Goal: Task Accomplishment & Management: Complete application form

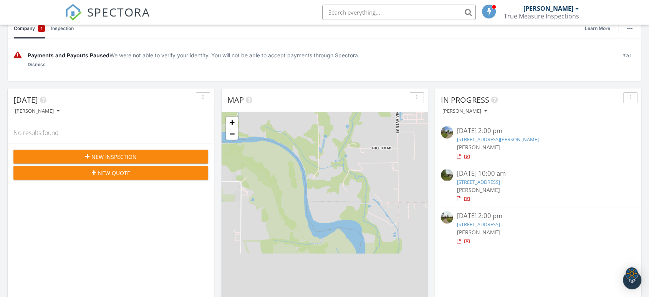
scroll to position [43, 0]
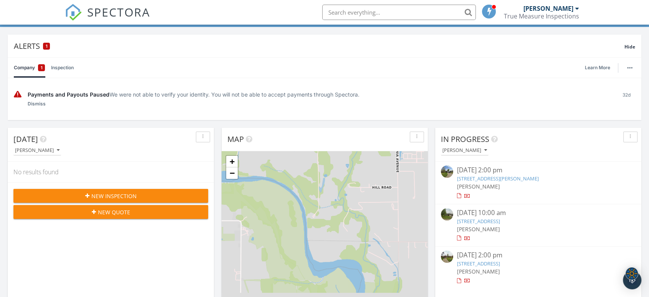
click at [103, 197] on span "New Inspection" at bounding box center [113, 196] width 45 height 8
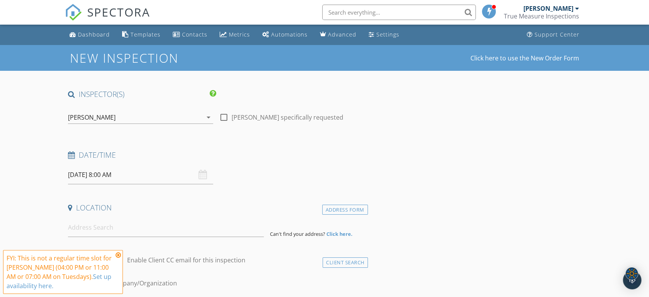
click at [203, 174] on div "09/30/2025 8:00 AM" at bounding box center [140, 174] width 145 height 19
click at [87, 171] on input "09/30/2025 8:00 AM" at bounding box center [140, 174] width 145 height 19
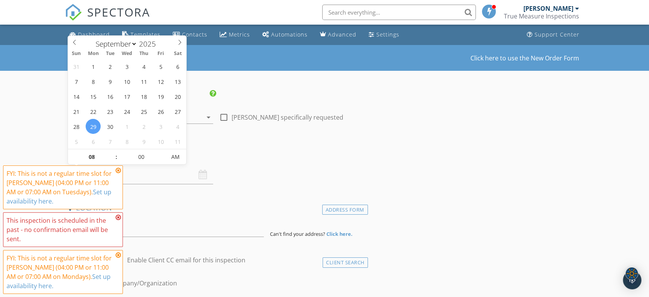
click at [117, 169] on icon at bounding box center [118, 170] width 5 height 6
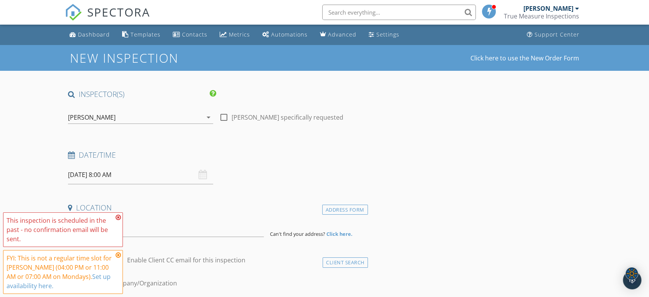
click at [115, 217] on div "This inspection is scheduled in the past - no confirmation email will be sent." at bounding box center [63, 229] width 113 height 28
click at [119, 216] on icon at bounding box center [118, 217] width 5 height 6
click at [117, 255] on icon at bounding box center [118, 255] width 5 height 6
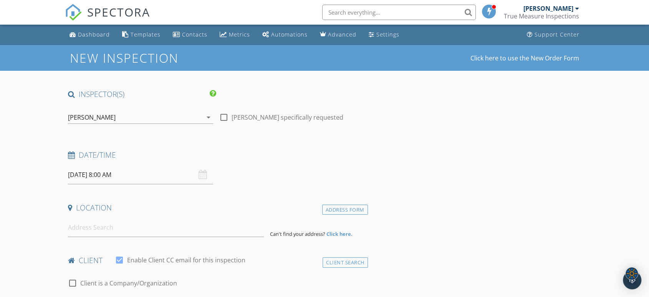
click at [117, 178] on input "09/29/2025 8:00 AM" at bounding box center [140, 174] width 145 height 19
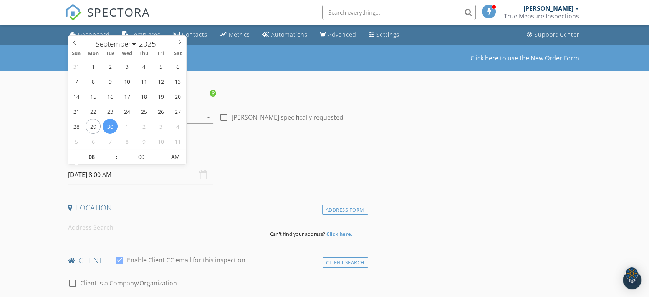
click at [92, 173] on input "09/30/2025 8:00 AM" at bounding box center [140, 174] width 145 height 19
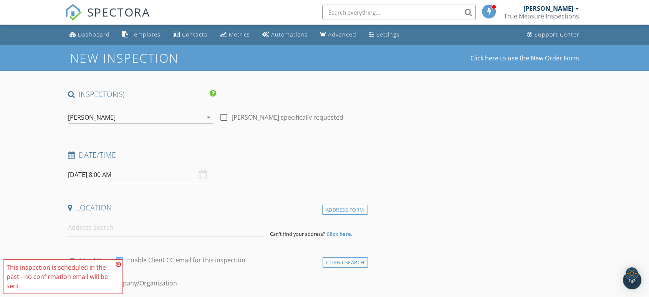
click at [203, 177] on div "09/29/2025 8:00 AM" at bounding box center [140, 174] width 145 height 19
click at [120, 178] on input "09/29/2025 8:00 AM" at bounding box center [140, 174] width 145 height 19
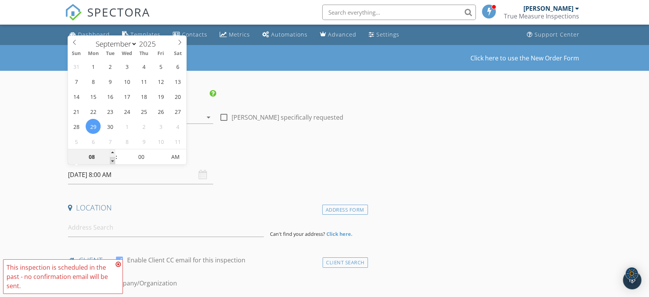
type input "09/29/2025 7:00 AM"
type input "07"
click at [114, 161] on span at bounding box center [112, 161] width 5 height 8
type input "09/29/2025 6:00 AM"
type input "06"
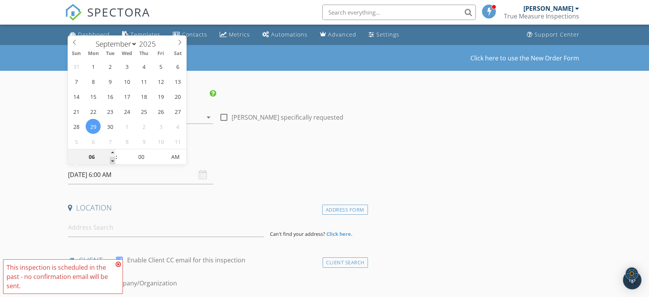
click at [114, 161] on span at bounding box center [112, 161] width 5 height 8
type input "09/29/2025 5:00 AM"
type input "05"
click at [114, 161] on span at bounding box center [112, 161] width 5 height 8
type input "09/29/2025 4:00 AM"
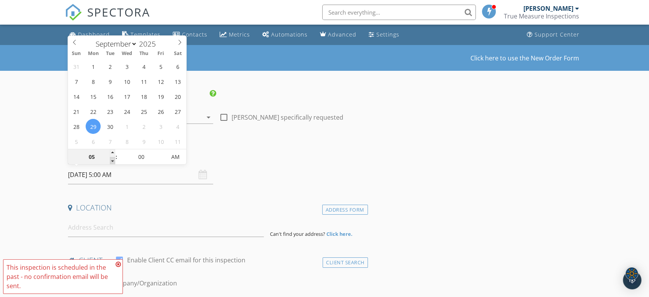
type input "04"
click at [114, 161] on span at bounding box center [112, 161] width 5 height 8
type input "09/29/2025 3:00 AM"
type input "03"
click at [114, 161] on span at bounding box center [112, 161] width 5 height 8
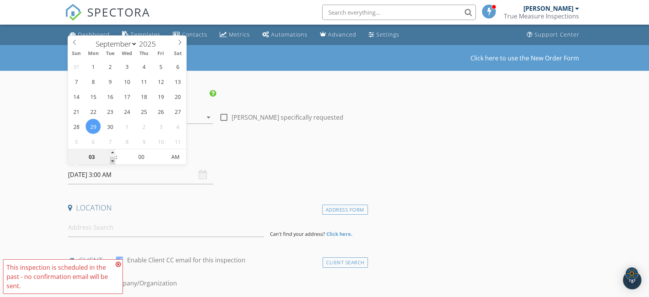
type input "09/29/2025 2:00 AM"
type input "02"
click at [114, 161] on span at bounding box center [112, 161] width 5 height 8
type input "09/29/2025 1:00 AM"
type input "01"
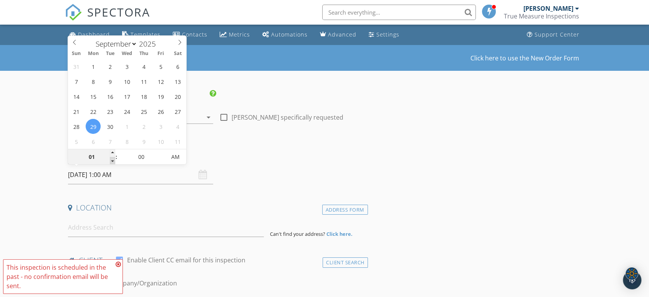
click at [114, 161] on span at bounding box center [112, 161] width 5 height 8
type input "09/29/2025 2:00 AM"
type input "02"
click at [111, 151] on span at bounding box center [112, 153] width 5 height 8
type input "09/29/2025 2:00 PM"
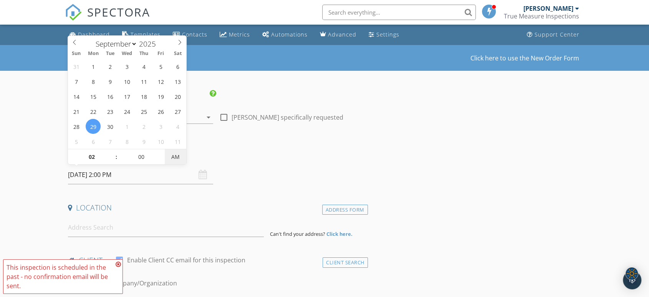
click at [176, 157] on span "AM" at bounding box center [175, 156] width 21 height 15
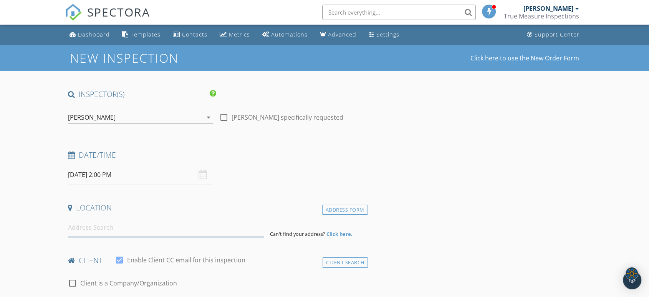
click at [103, 230] on input at bounding box center [166, 227] width 196 height 19
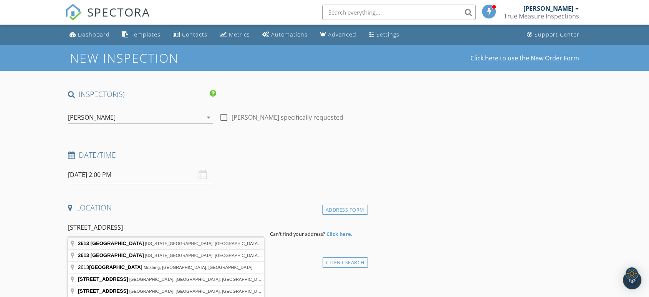
type input "2613 Southwest 95th Street, Oklahoma City, OK, USA"
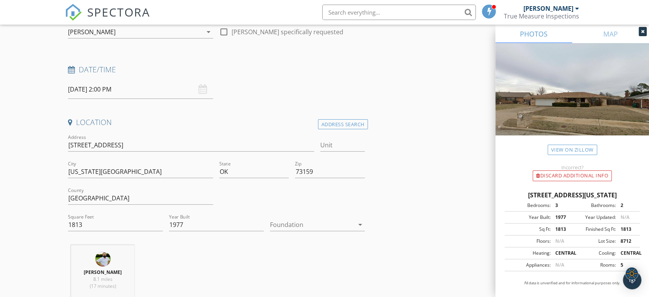
scroll to position [128, 0]
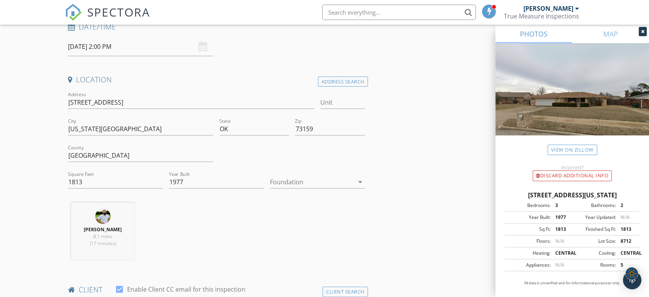
click at [298, 181] on div at bounding box center [312, 182] width 84 height 12
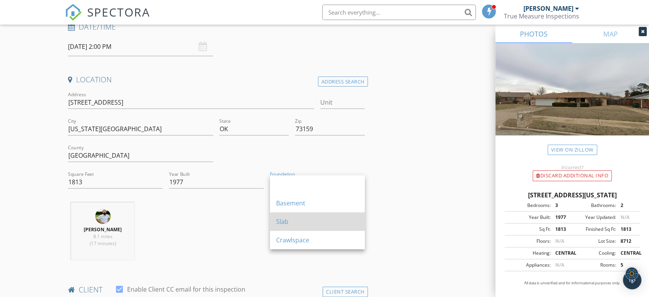
click at [320, 224] on div "Slab" at bounding box center [317, 221] width 83 height 9
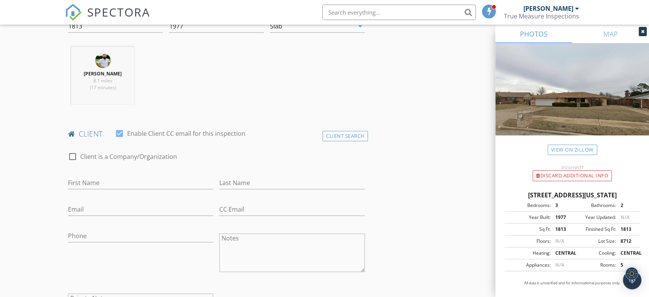
scroll to position [298, 0]
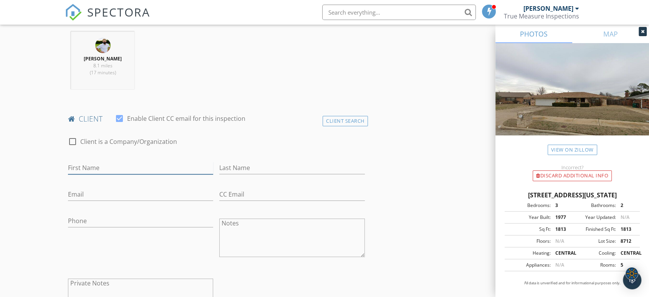
click at [85, 169] on input "First Name" at bounding box center [140, 167] width 145 height 13
type input "Cody"
type input "Latham"
click at [84, 191] on input "Email" at bounding box center [140, 194] width 145 height 13
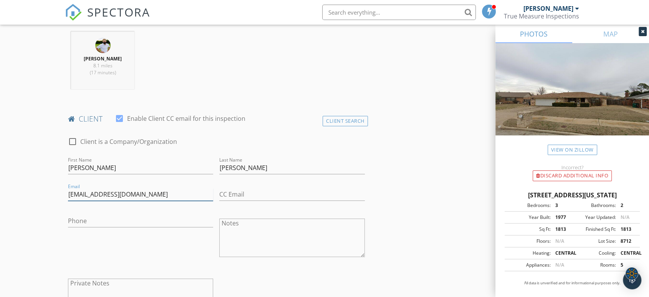
type input "codylawl@gmail.com"
click at [158, 220] on input "Phone" at bounding box center [140, 220] width 145 height 13
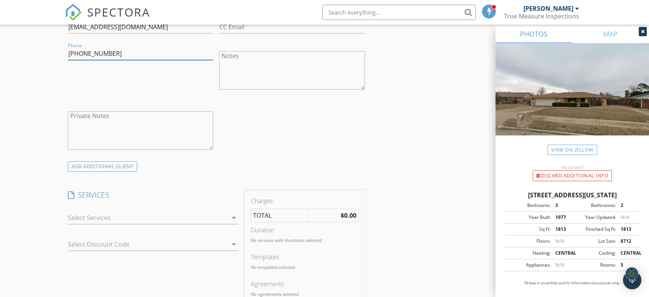
scroll to position [512, 0]
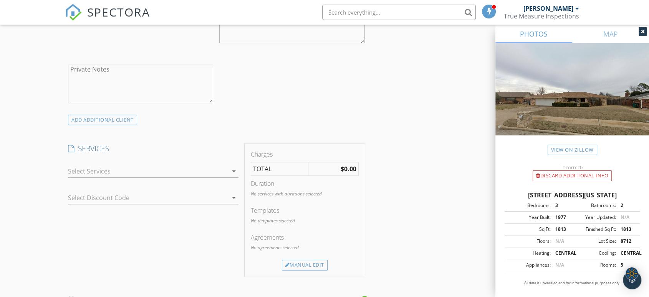
type input "405-343-9828"
click at [172, 173] on div at bounding box center [148, 171] width 160 height 12
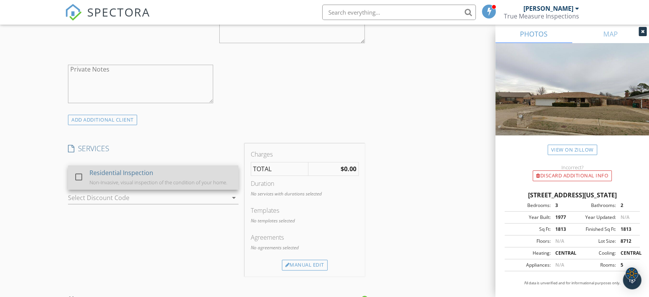
click at [163, 179] on div "Non-Invasive, visual inspection of the condition of your home." at bounding box center [158, 182] width 138 height 6
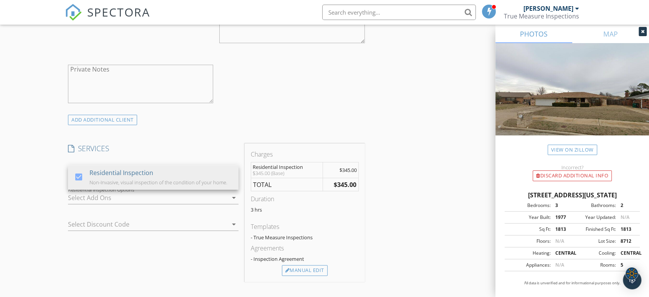
click at [398, 189] on div "INSPECTOR(S) check_box Sean Lum PRIMARY Sean Lum arrow_drop_down check_box_outl…" at bounding box center [324, 209] width 519 height 1265
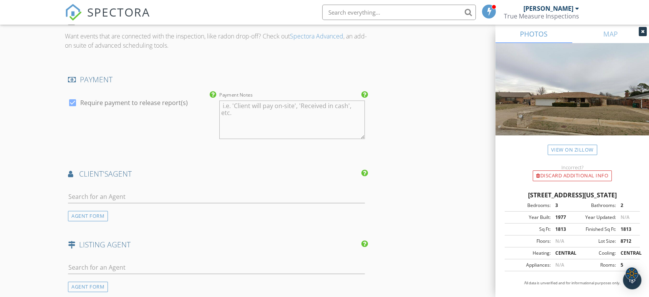
scroll to position [811, 0]
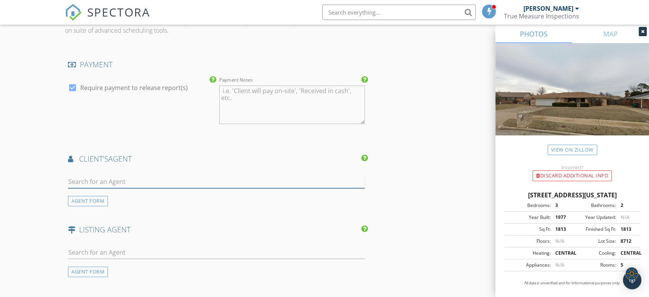
click at [201, 178] on input "text" at bounding box center [216, 181] width 297 height 13
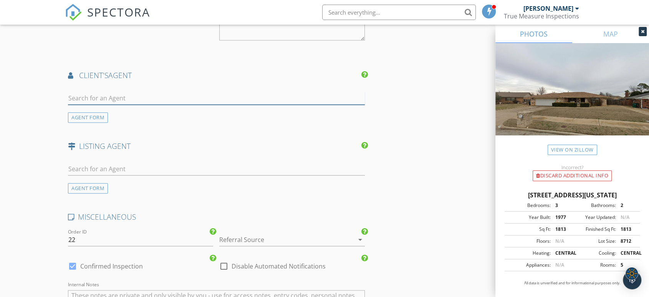
scroll to position [896, 0]
type input "Angela"
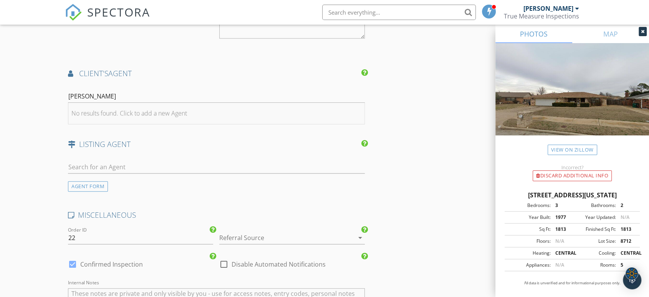
click at [162, 115] on div "No results found. Click to add a new Agent" at bounding box center [129, 112] width 116 height 9
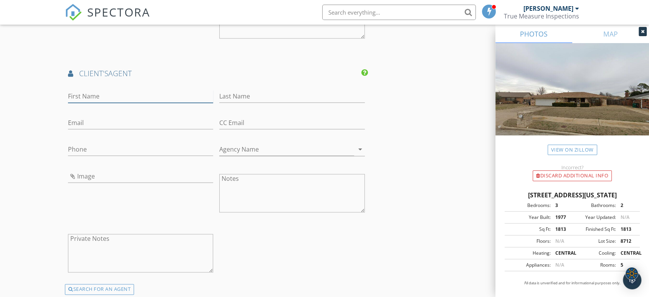
click at [111, 96] on input "First Name" at bounding box center [140, 96] width 145 height 13
type input "Angela"
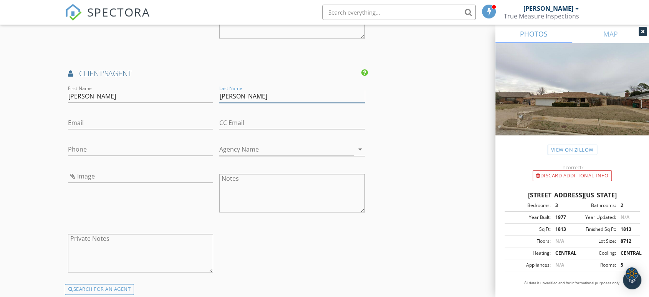
type input "Richards"
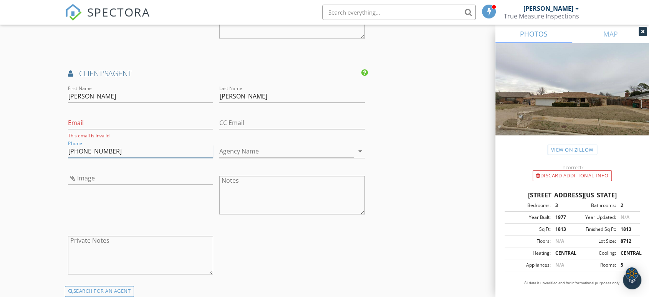
type input "405-401-6230"
type input "w"
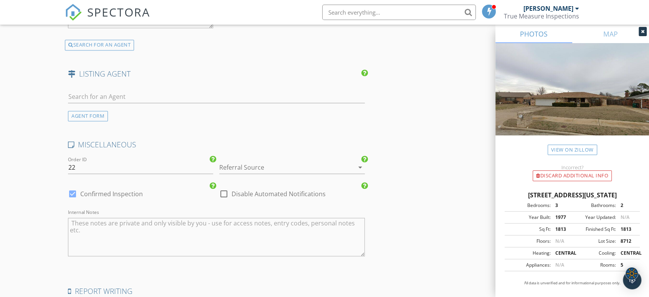
scroll to position [1152, 0]
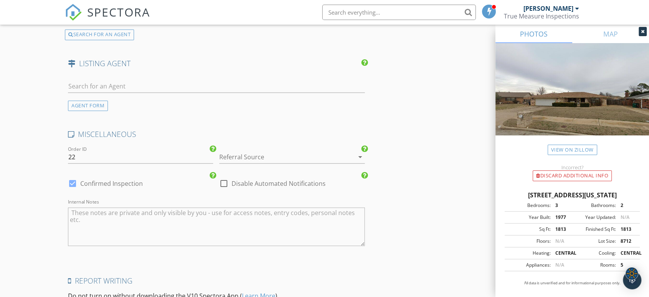
type input "Weichert Realtor"
click at [306, 153] on div at bounding box center [281, 157] width 124 height 12
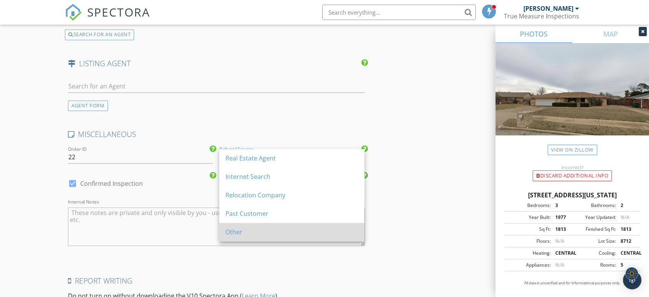
click at [284, 229] on div "Other" at bounding box center [291, 231] width 133 height 9
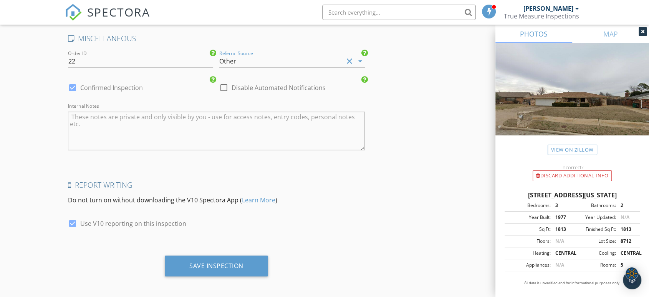
scroll to position [1249, 0]
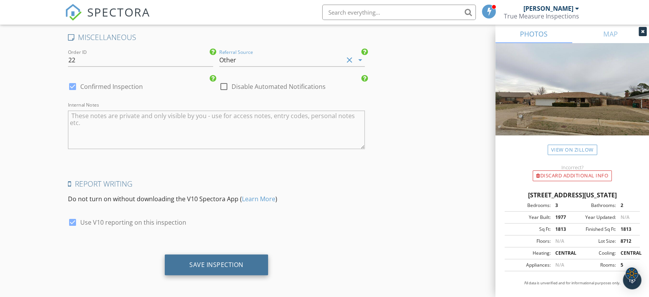
click at [235, 263] on div "Save Inspection" at bounding box center [216, 264] width 54 height 8
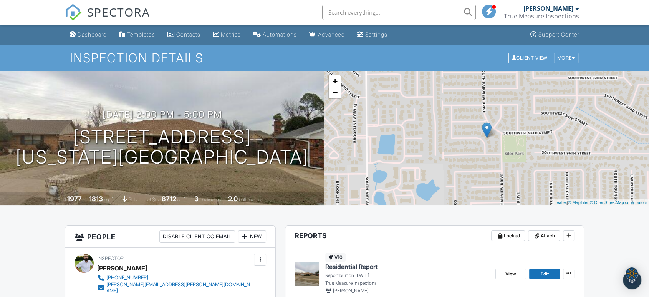
click at [126, 39] on link "Templates" at bounding box center [137, 35] width 42 height 14
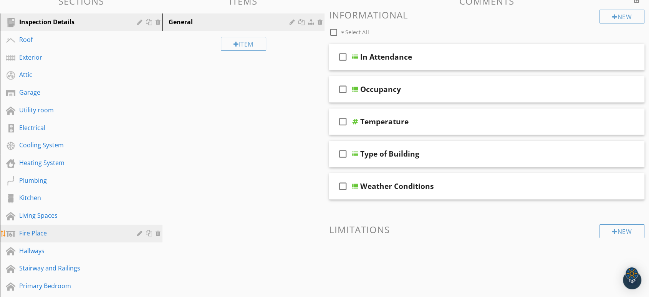
scroll to position [85, 0]
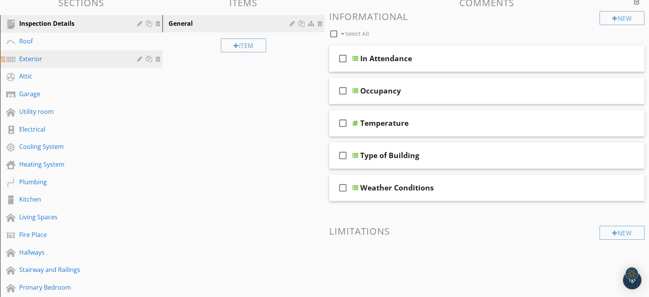
click at [55, 58] on div "Exterior" at bounding box center [72, 58] width 107 height 9
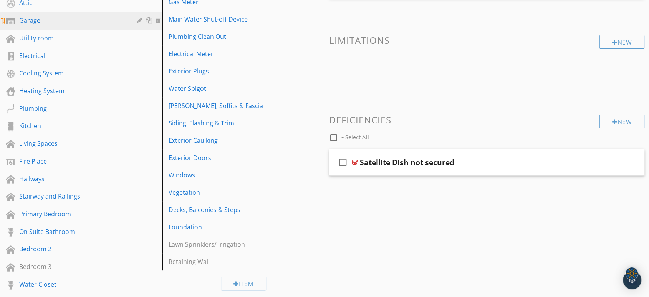
scroll to position [213, 0]
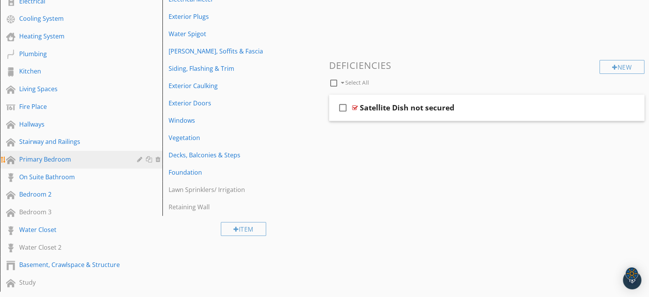
click at [69, 163] on link "Primary Bedroom" at bounding box center [82, 160] width 160 height 18
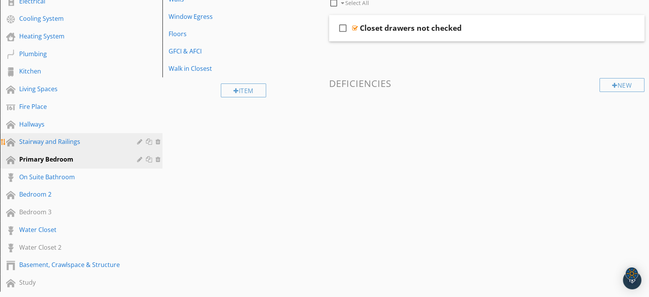
click at [82, 139] on div "Stairway and Railings" at bounding box center [72, 141] width 107 height 9
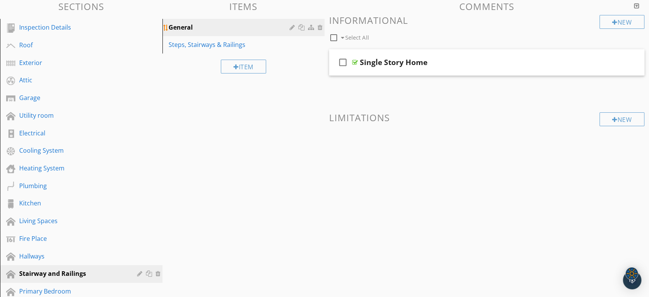
scroll to position [0, 0]
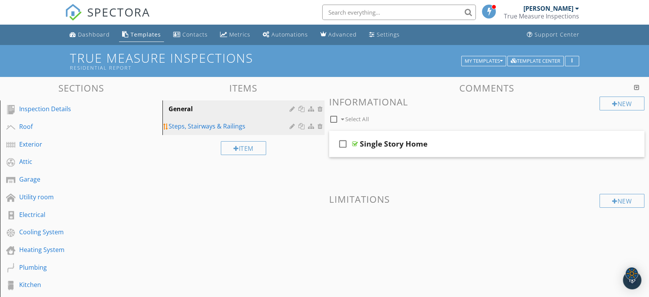
click at [227, 124] on div "Steps, Stairways & Railings" at bounding box center [231, 125] width 124 height 9
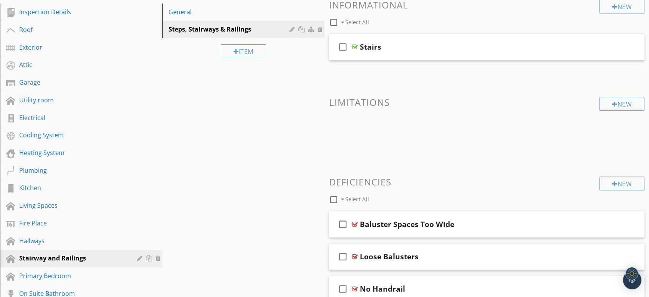
scroll to position [171, 0]
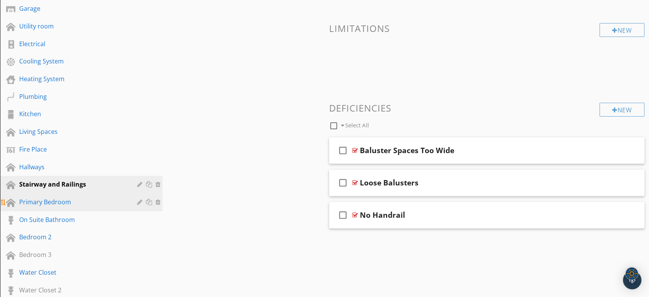
click at [87, 199] on div "Primary Bedroom" at bounding box center [72, 201] width 107 height 9
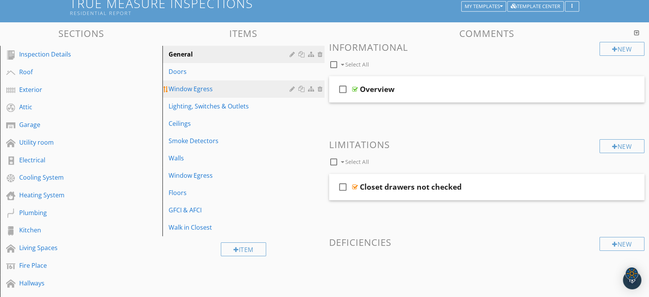
scroll to position [43, 0]
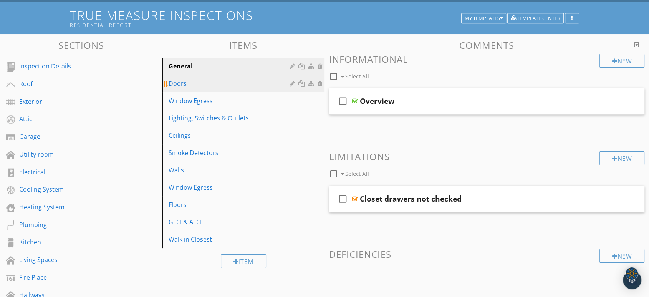
click at [217, 81] on div "Doors" at bounding box center [231, 83] width 124 height 9
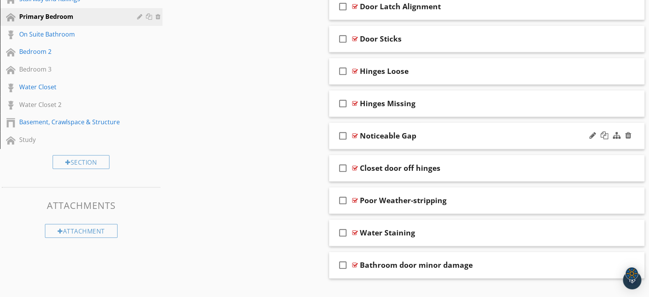
scroll to position [369, 0]
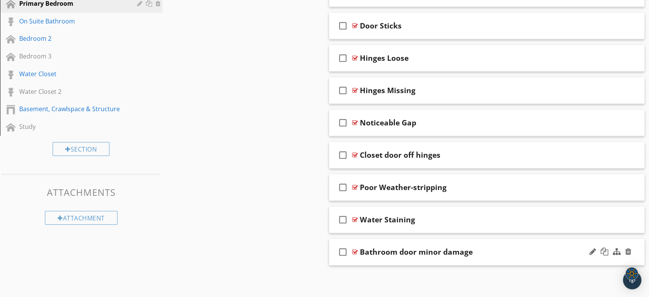
click at [437, 260] on div "check_box_outline_blank Bathroom door minor damage" at bounding box center [486, 252] width 315 height 27
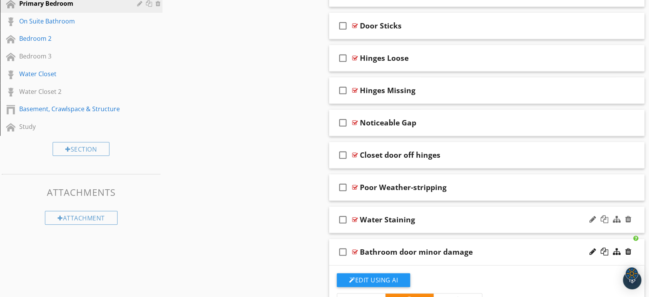
click at [448, 222] on div "Water Staining" at bounding box center [472, 219] width 225 height 9
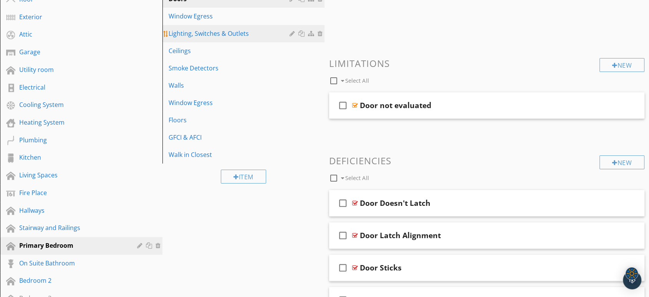
scroll to position [113, 0]
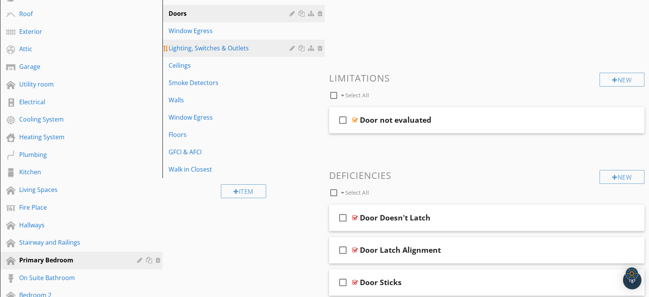
click at [239, 46] on div "Lighting, Switches & Outlets" at bounding box center [231, 47] width 124 height 9
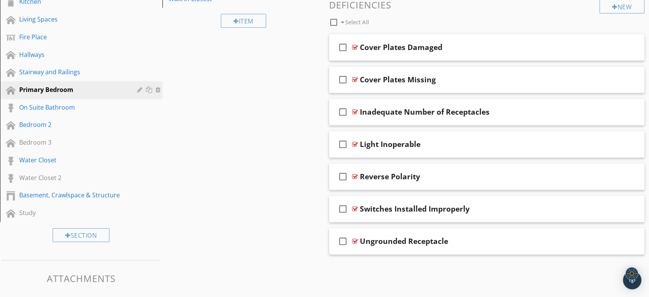
scroll to position [283, 0]
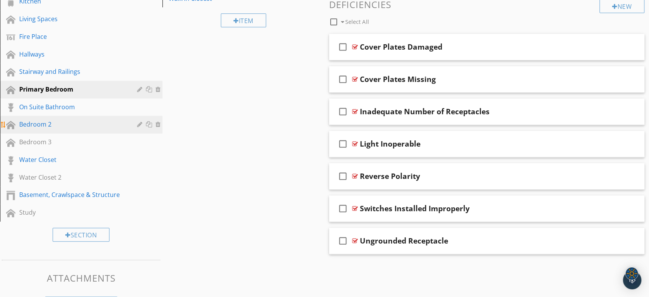
click at [75, 128] on div "Bedroom 2" at bounding box center [87, 124] width 136 height 10
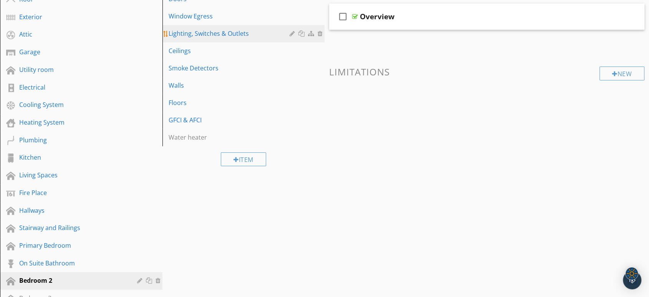
scroll to position [113, 0]
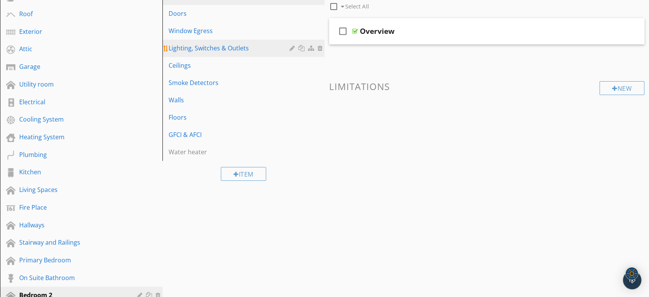
click at [241, 43] on link "Lighting, Switches & Outlets" at bounding box center [245, 48] width 160 height 17
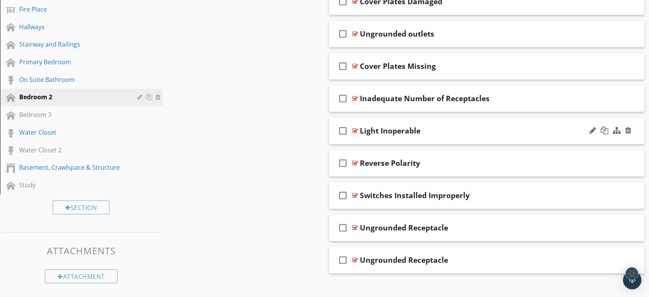
scroll to position [318, 0]
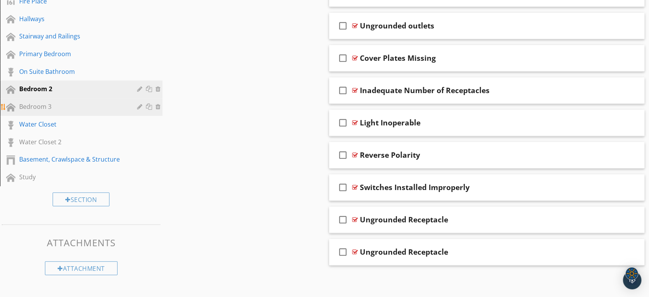
click at [46, 103] on div "Bedroom 3" at bounding box center [72, 106] width 107 height 9
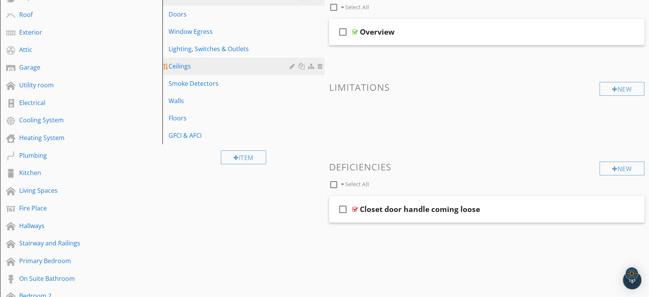
scroll to position [94, 0]
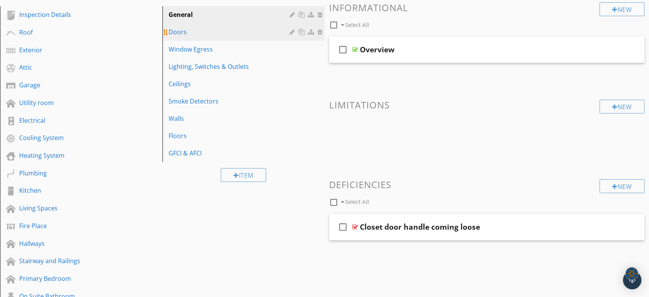
click at [227, 37] on link "Doors" at bounding box center [245, 31] width 160 height 17
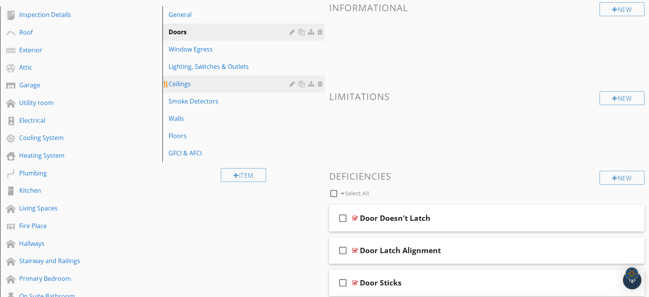
click at [241, 75] on link "Ceilings" at bounding box center [245, 83] width 160 height 17
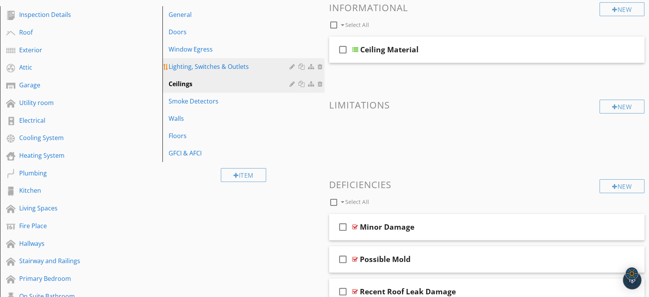
click at [246, 68] on div "Lighting, Switches & Outlets" at bounding box center [231, 66] width 124 height 9
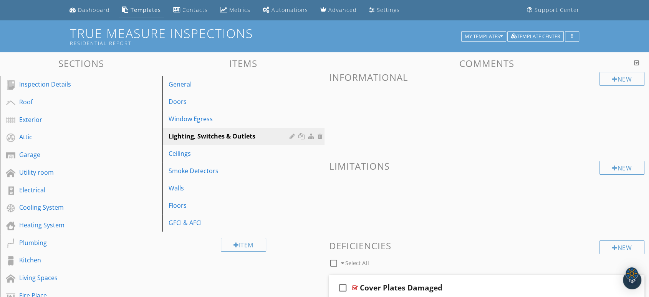
scroll to position [0, 0]
